Goal: Obtain resource: Download file/media

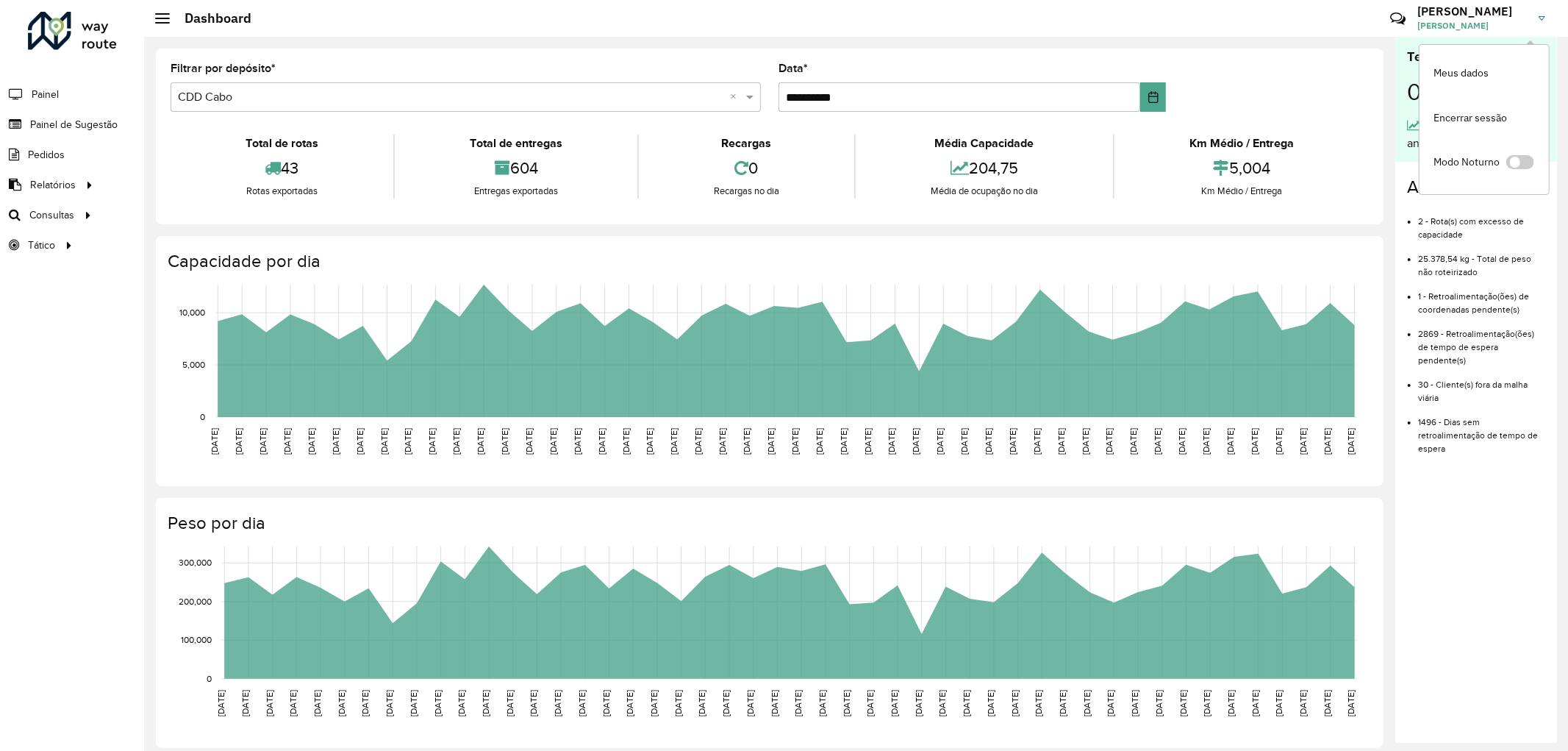
click at [1309, 52] on div "**********" at bounding box center [770, 136] width 1228 height 176
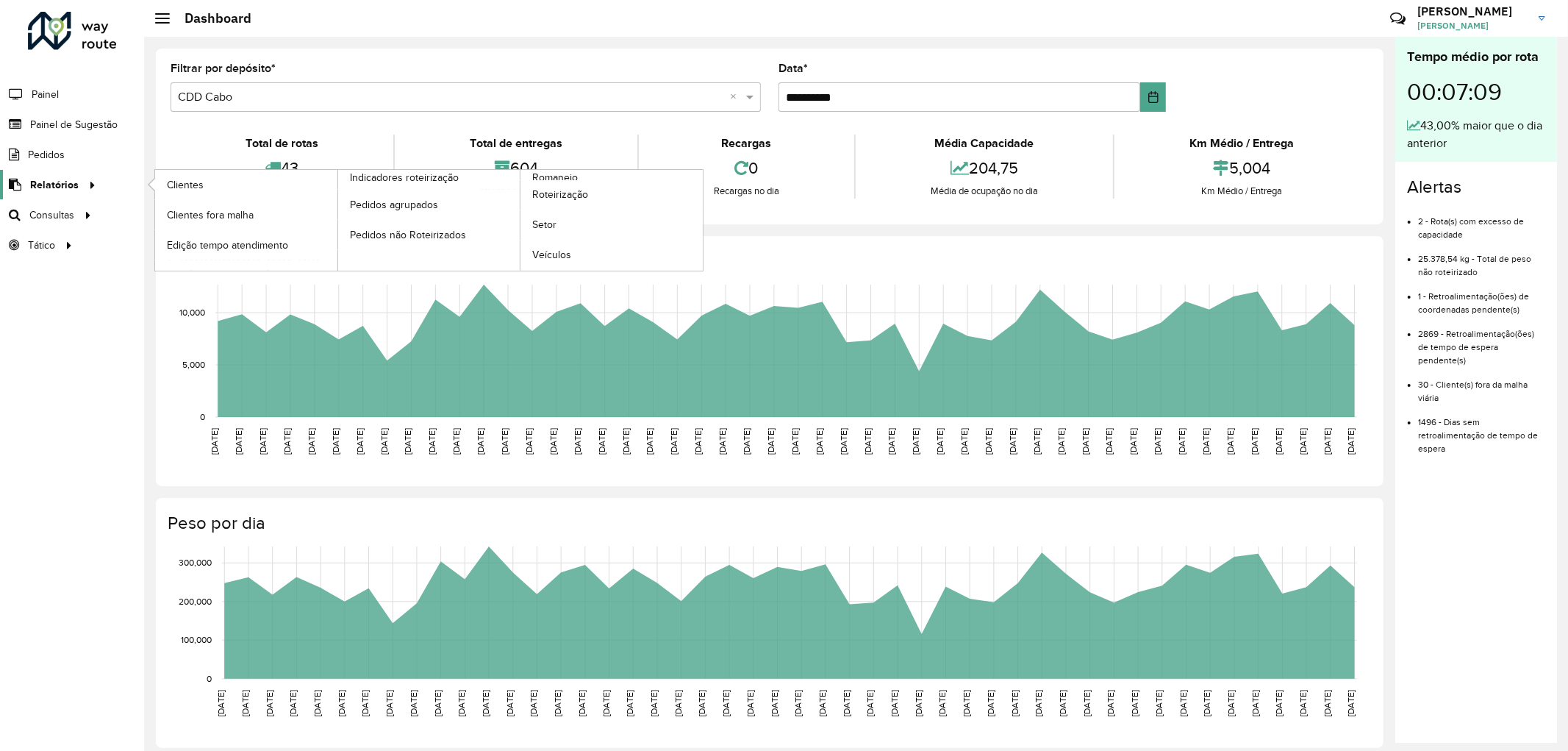
click at [41, 184] on span "Relatórios" at bounding box center [54, 184] width 49 height 15
click at [178, 186] on span "Clientes" at bounding box center [187, 184] width 40 height 15
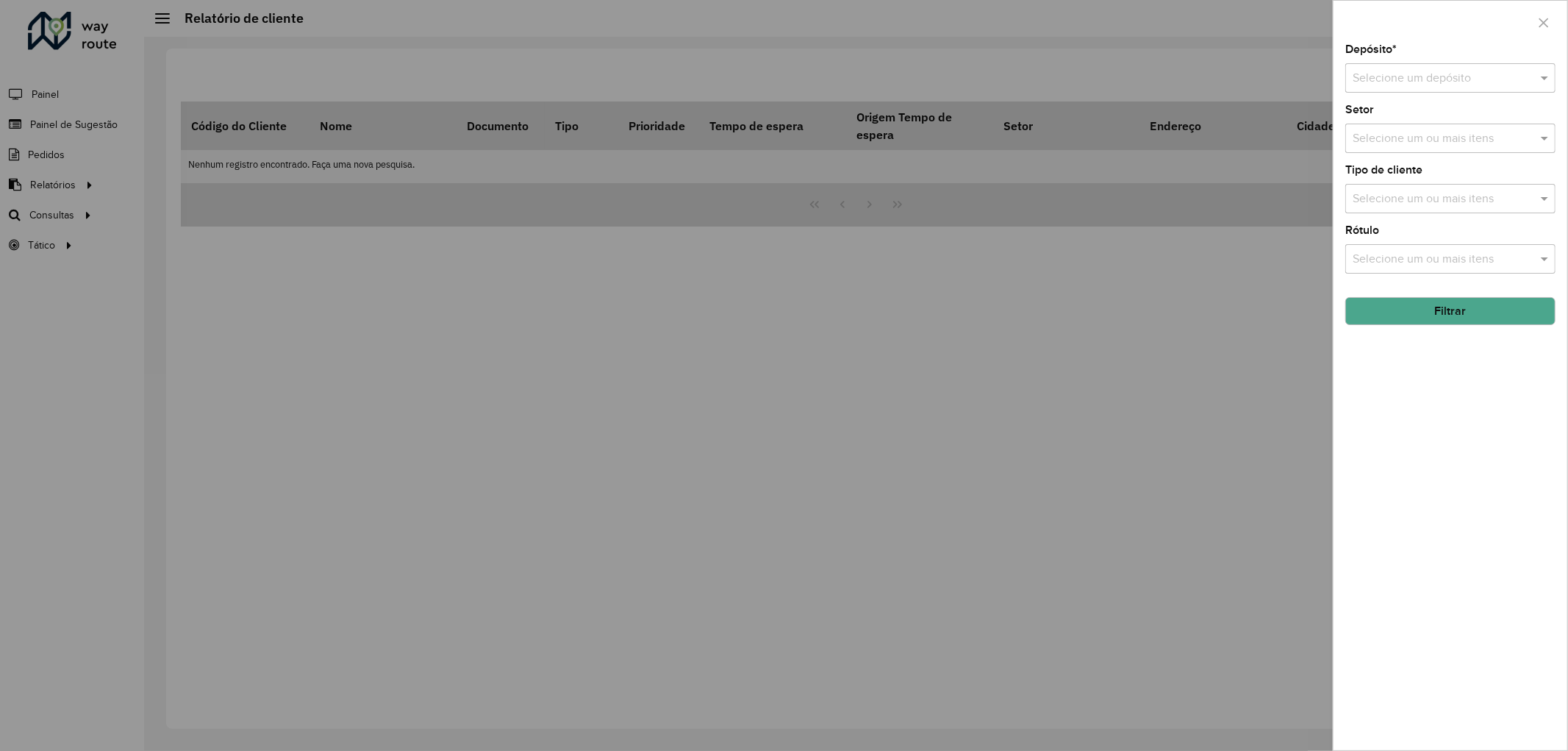
click at [1393, 91] on div "Selecione um depósito" at bounding box center [1450, 78] width 210 height 30
click at [1382, 143] on span "CDD Cabo" at bounding box center [1379, 146] width 54 height 13
click at [1442, 312] on button "Filtrar" at bounding box center [1450, 311] width 210 height 28
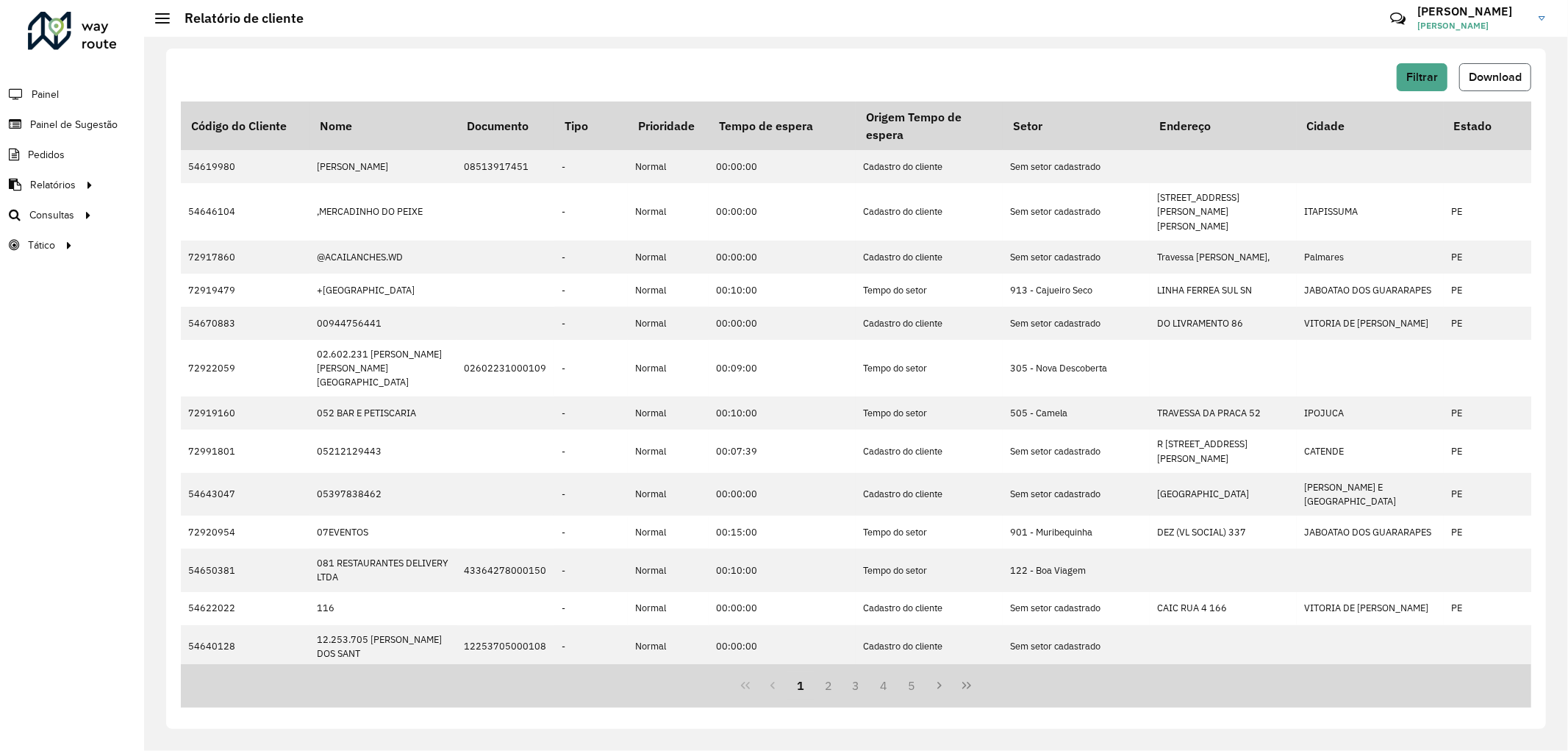
click at [1491, 67] on button "Download" at bounding box center [1496, 77] width 72 height 28
